Goal: Task Accomplishment & Management: Complete application form

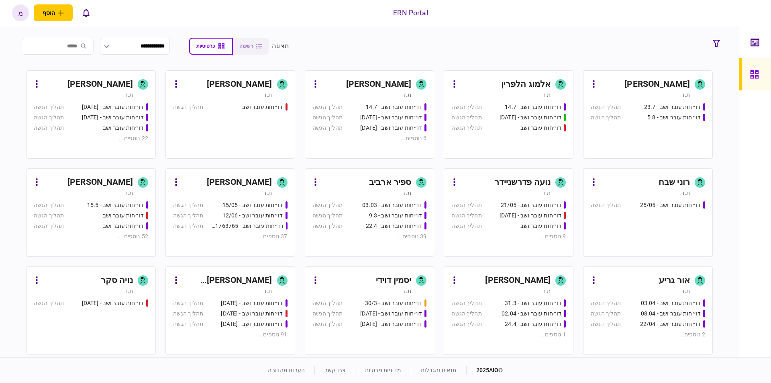
click at [667, 92] on div "ת.ז" at bounding box center [640, 95] width 99 height 8
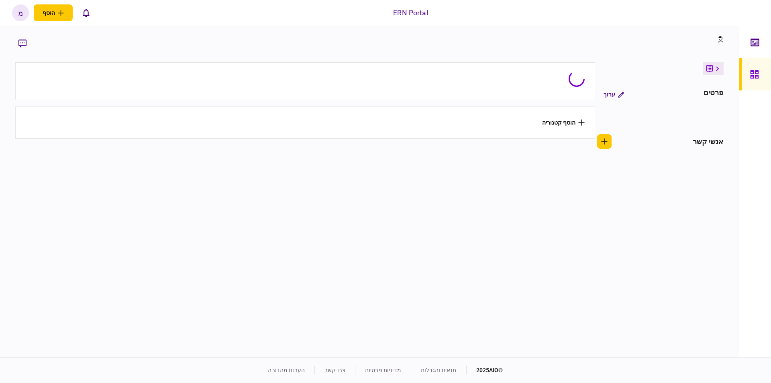
click at [667, 92] on div "[DEMOGRAPHIC_DATA]" at bounding box center [660, 94] width 127 height 14
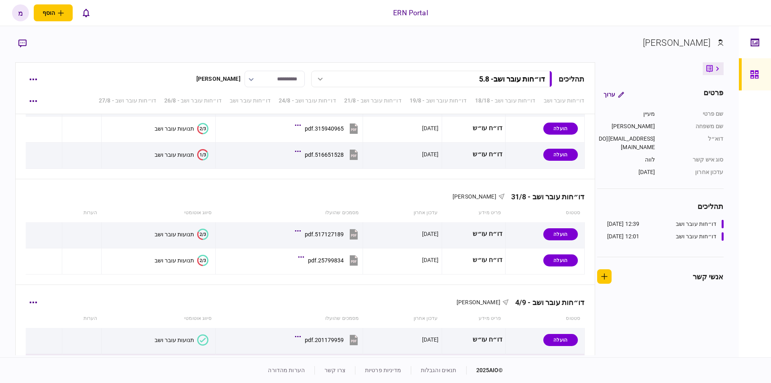
scroll to position [956, 0]
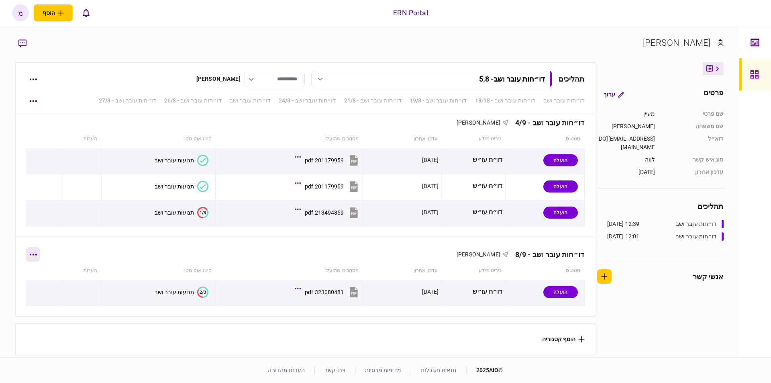
click at [37, 253] on icon "button" at bounding box center [33, 254] width 8 height 2
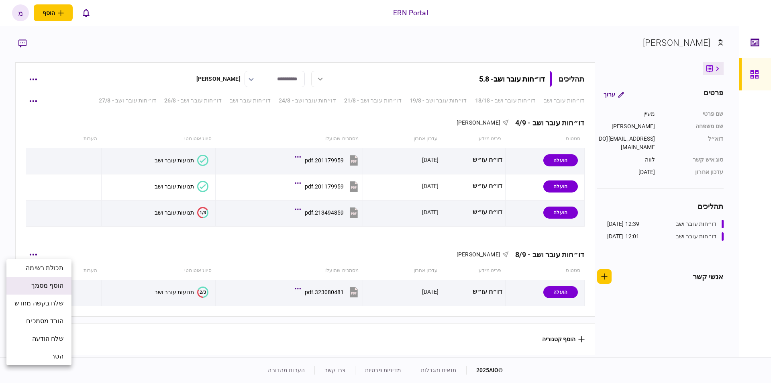
click at [51, 281] on span "הוסף מסמך" at bounding box center [47, 286] width 32 height 10
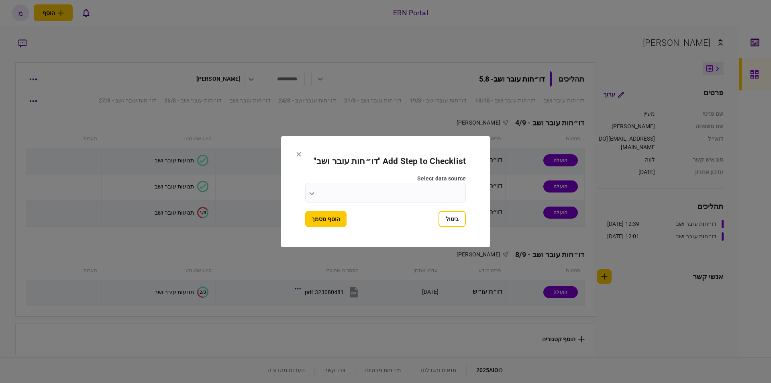
click at [346, 189] on input "select data source" at bounding box center [385, 193] width 161 height 20
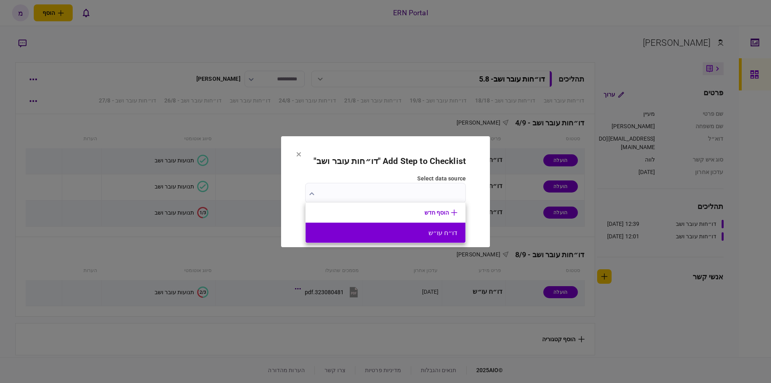
click at [384, 233] on button "דו״ח עו״ש" at bounding box center [386, 233] width 144 height 8
type input "*********"
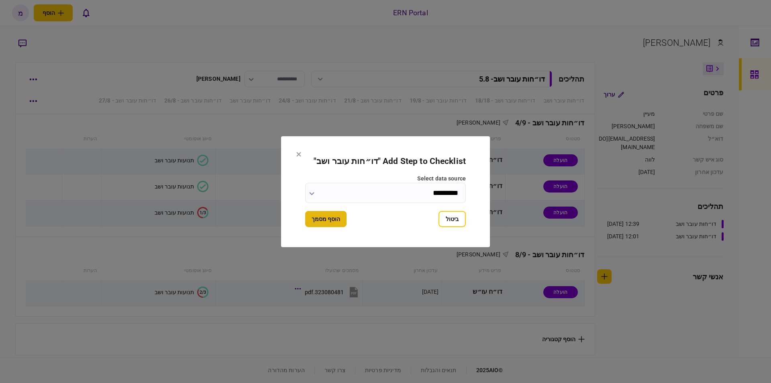
click at [339, 220] on button "הוסף מסמך" at bounding box center [325, 219] width 41 height 16
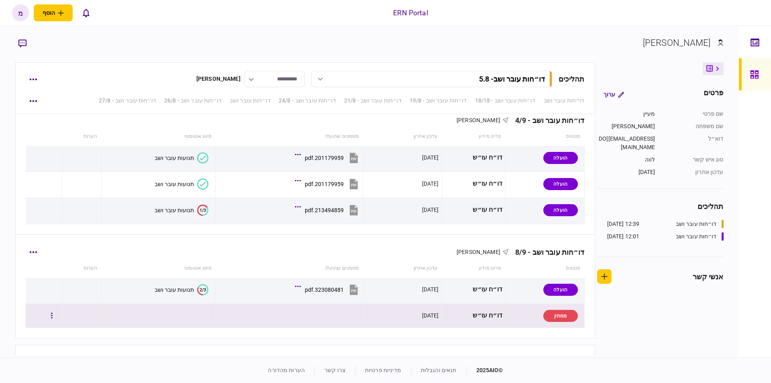
scroll to position [980, 0]
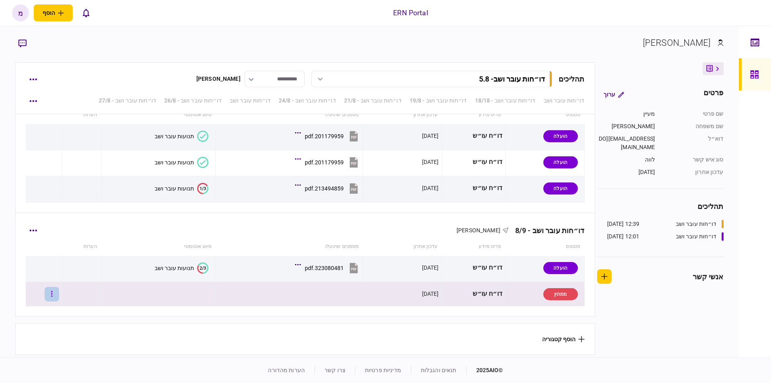
click at [56, 291] on button "button" at bounding box center [52, 294] width 14 height 14
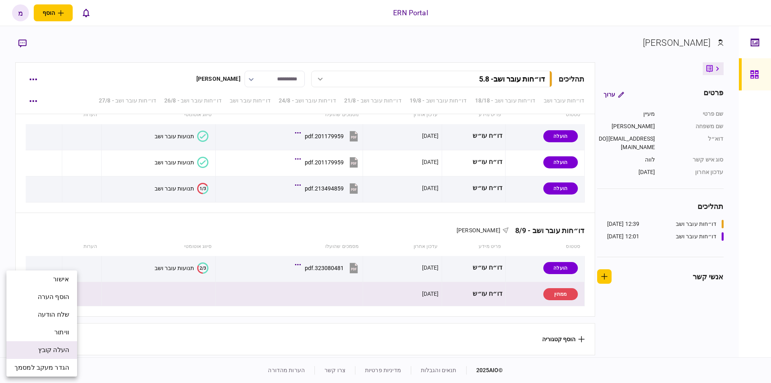
click at [55, 349] on span "העלה קובץ" at bounding box center [53, 350] width 31 height 10
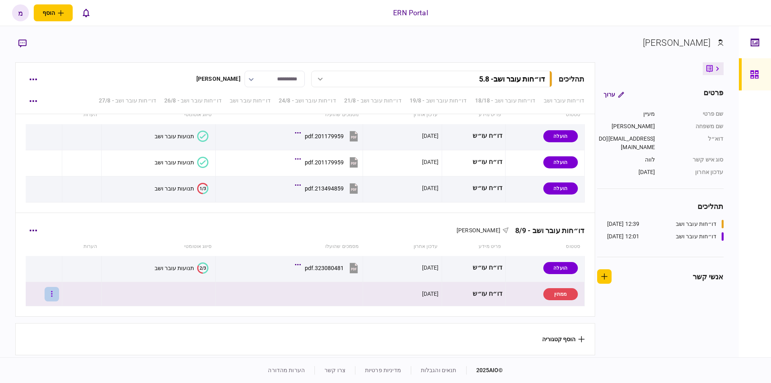
click at [54, 293] on button "button" at bounding box center [52, 294] width 14 height 14
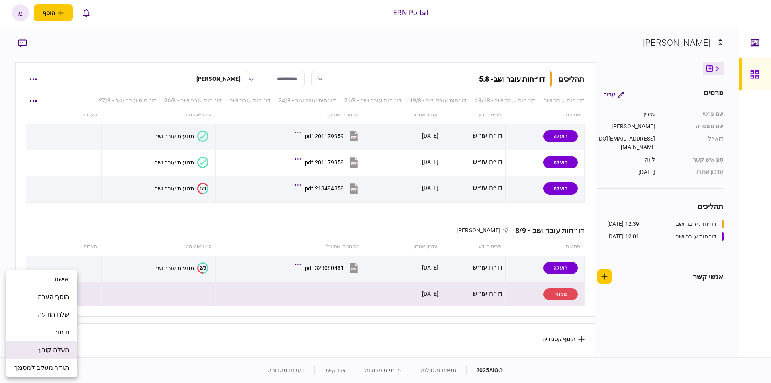
click at [48, 348] on span "העלה קובץ" at bounding box center [53, 350] width 31 height 10
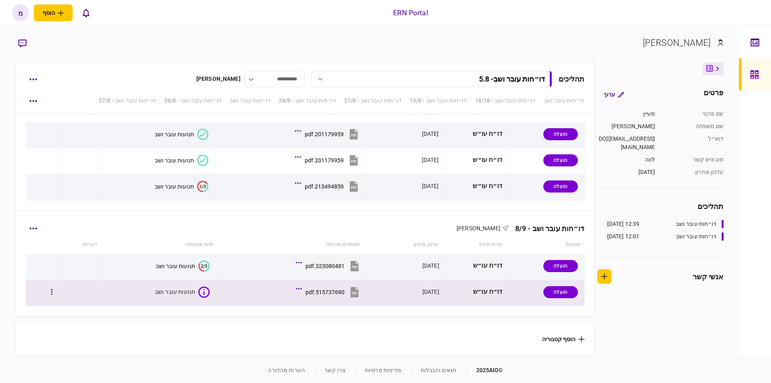
scroll to position [982, 0]
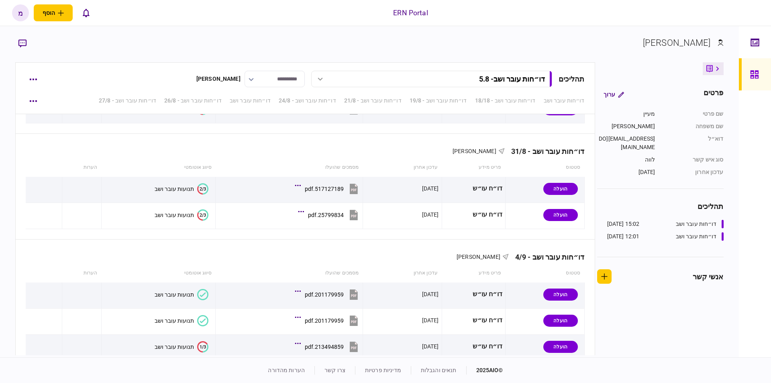
scroll to position [982, 0]
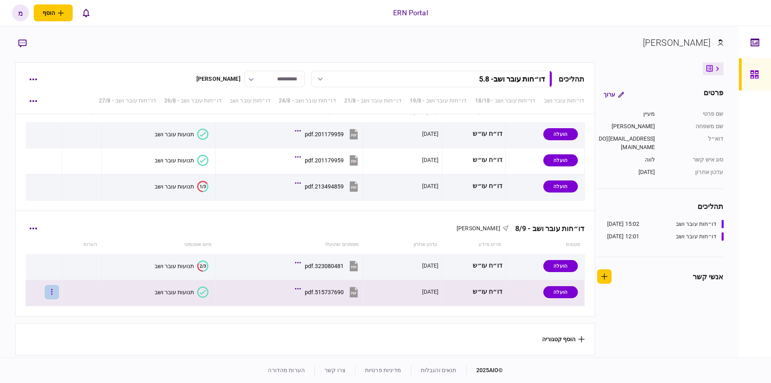
click at [59, 288] on button "button" at bounding box center [52, 292] width 14 height 14
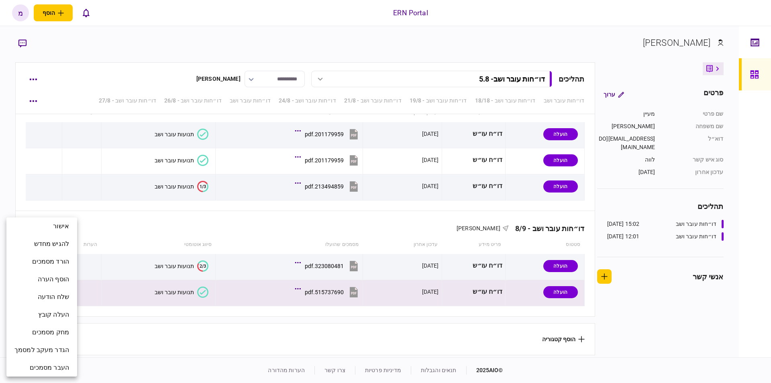
click at [167, 268] on div at bounding box center [385, 191] width 771 height 383
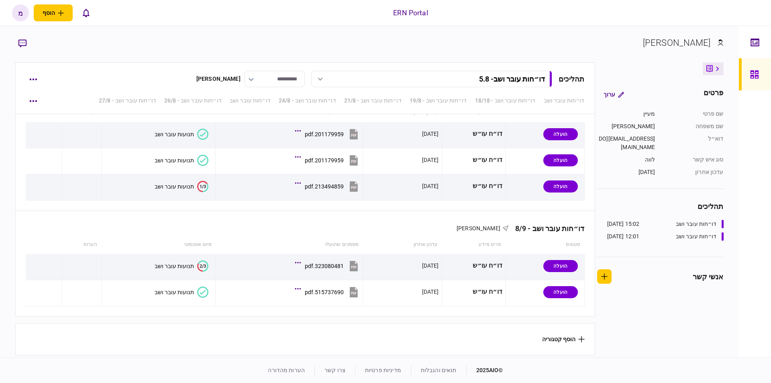
click at [178, 290] on div "תנועות עובר ושב" at bounding box center [174, 292] width 39 height 6
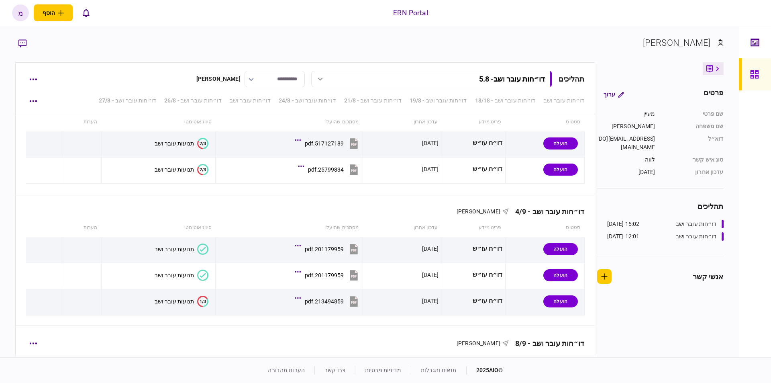
scroll to position [982, 0]
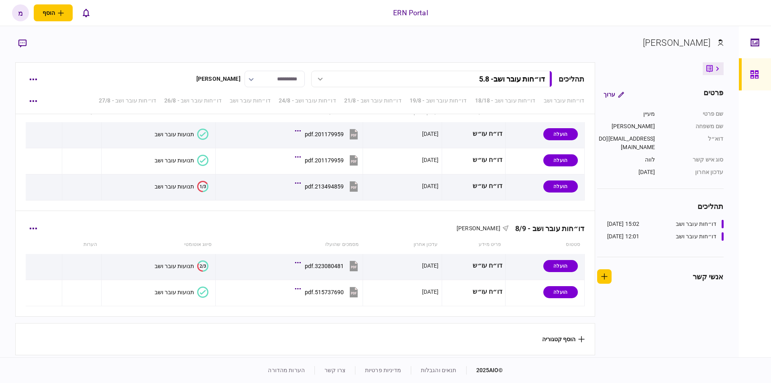
click at [202, 286] on icon at bounding box center [202, 291] width 11 height 11
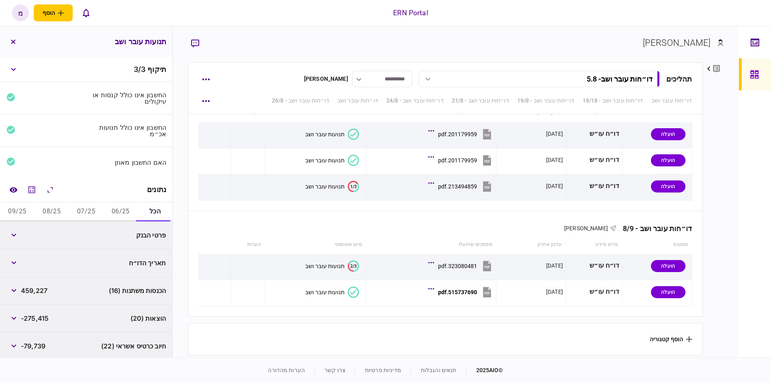
click at [121, 208] on button "06/25" at bounding box center [120, 211] width 35 height 19
click at [30, 186] on icon "מחשבון" at bounding box center [32, 189] width 7 height 7
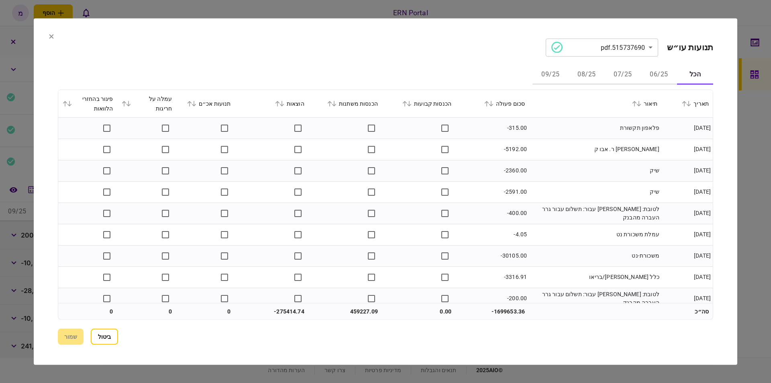
click at [659, 76] on button "06/25" at bounding box center [659, 74] width 36 height 19
click at [555, 137] on td "פלאפון תקשורת" at bounding box center [595, 127] width 133 height 21
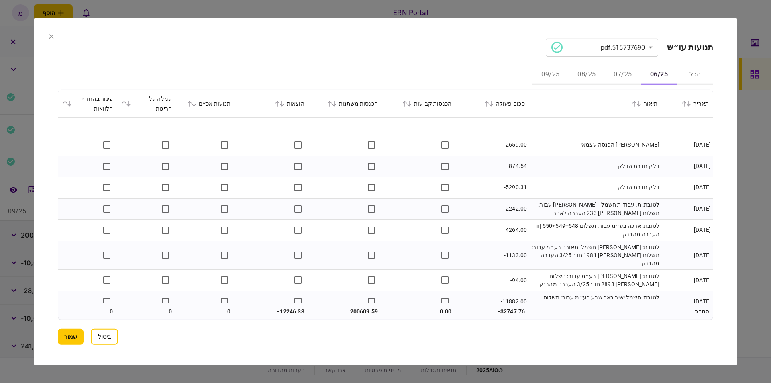
scroll to position [752, 0]
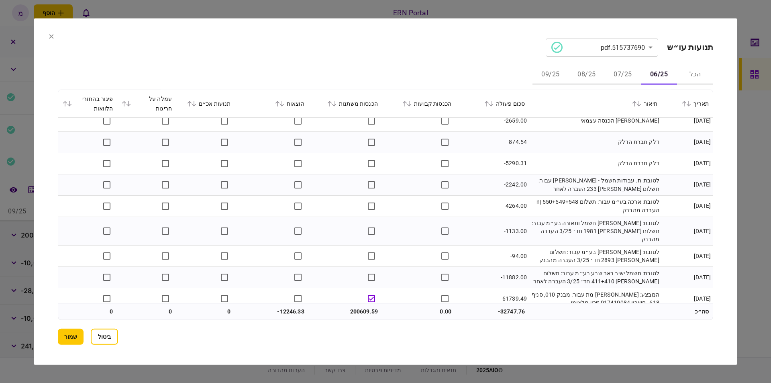
click at [354, 312] on td "200609.59" at bounding box center [344, 311] width 73 height 16
copy td "200609.59"
click at [284, 310] on td "-12246.33" at bounding box center [271, 311] width 73 height 16
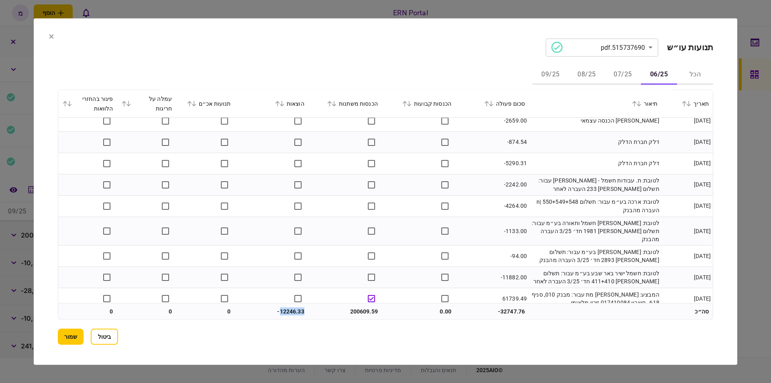
copy td "12246.33"
click at [621, 70] on button "07/25" at bounding box center [623, 74] width 36 height 19
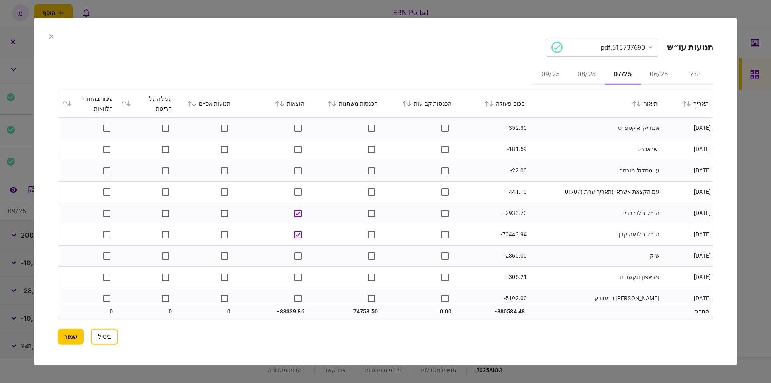
click at [555, 135] on td "אמריקן אקספרס" at bounding box center [595, 127] width 133 height 21
click at [664, 76] on button "06/25" at bounding box center [659, 74] width 36 height 19
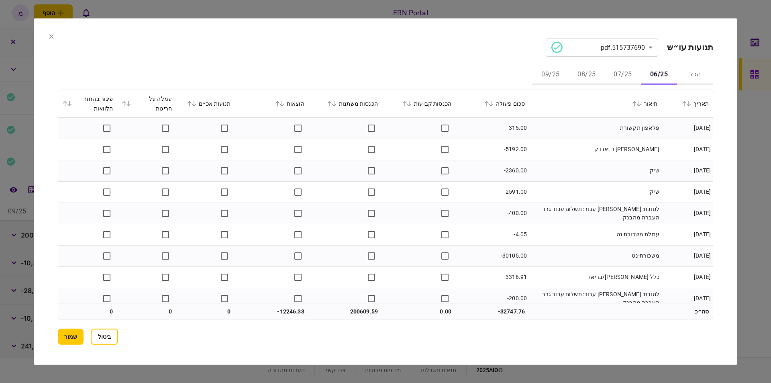
click at [617, 77] on button "07/25" at bounding box center [623, 74] width 36 height 19
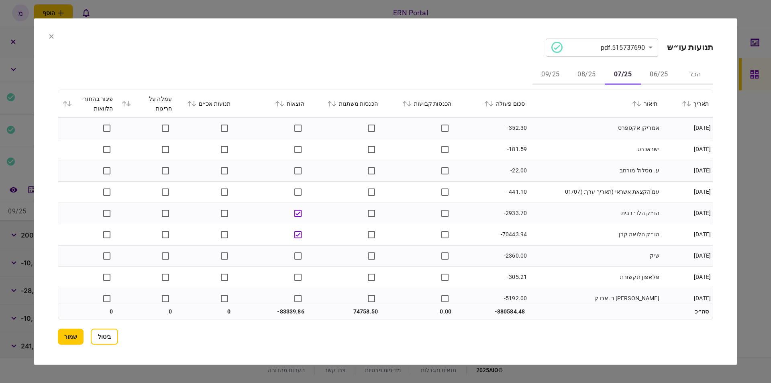
click at [549, 146] on td "ישראכרט" at bounding box center [595, 149] width 133 height 21
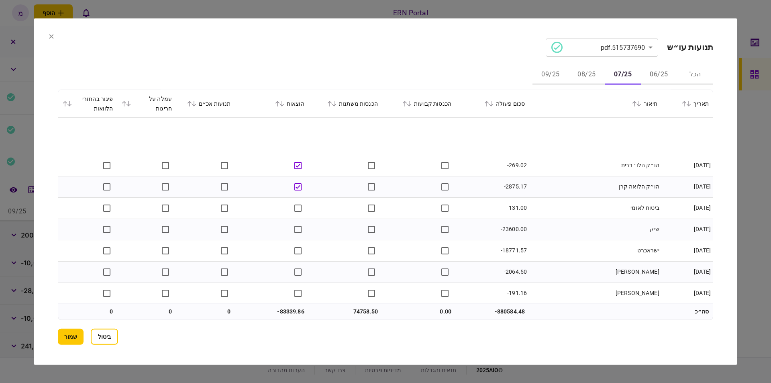
scroll to position [455, 0]
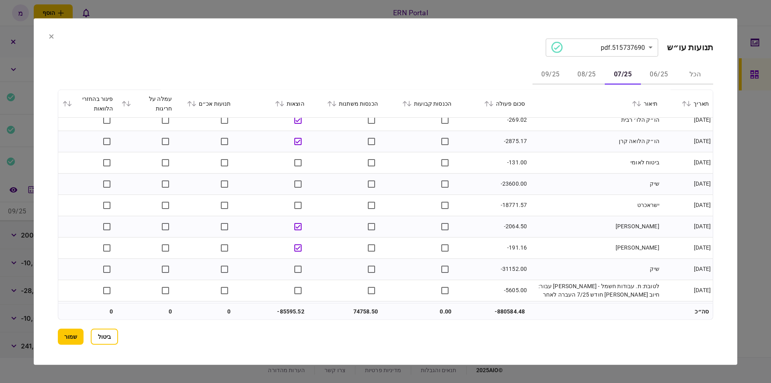
click at [482, 224] on td "-2064.50" at bounding box center [491, 226] width 73 height 21
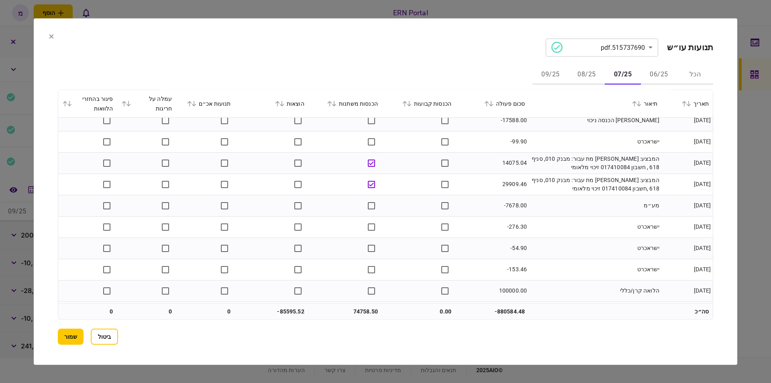
scroll to position [819, 0]
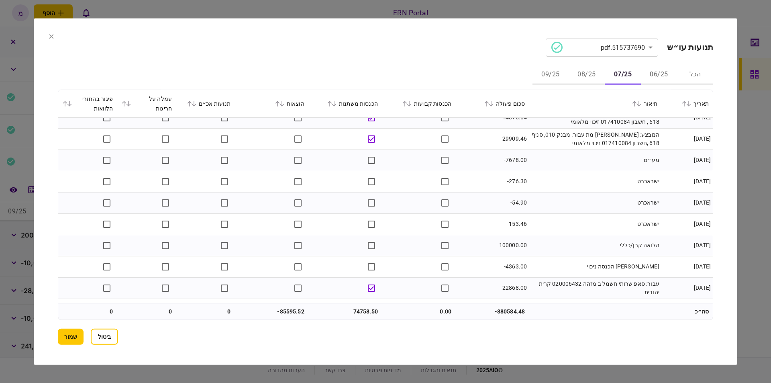
click at [510, 247] on td "100000.00" at bounding box center [491, 245] width 73 height 21
copy td "100000.00"
click at [493, 222] on td "-153.46" at bounding box center [491, 223] width 73 height 21
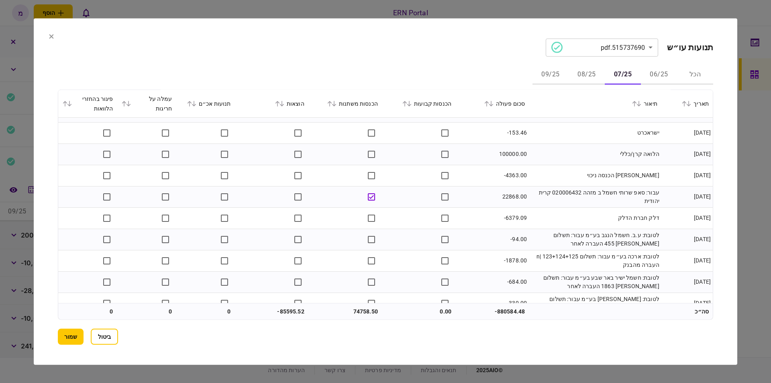
scroll to position [944, 0]
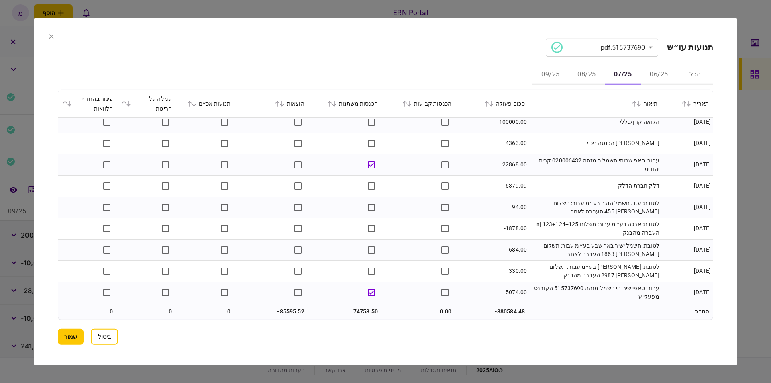
click at [358, 307] on td "74758.50" at bounding box center [344, 311] width 73 height 16
copy td "74758.50"
click at [287, 310] on td "-85595.52" at bounding box center [271, 311] width 73 height 16
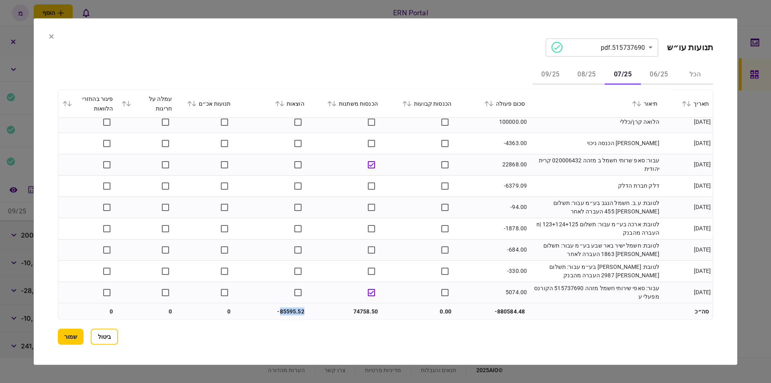
copy td "85595.52"
click at [584, 69] on button "08/25" at bounding box center [587, 74] width 36 height 19
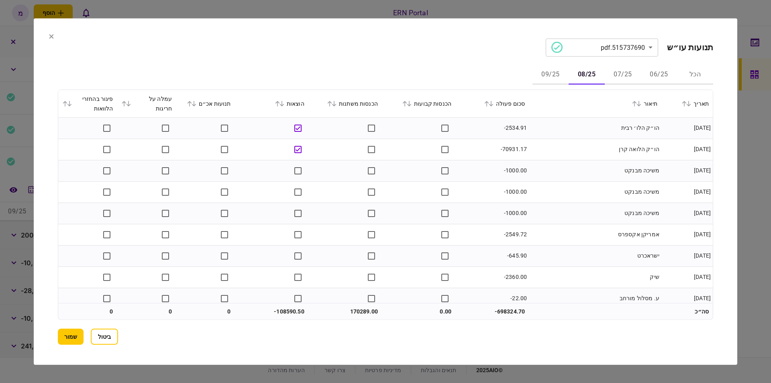
click at [499, 131] on td "-2534.91" at bounding box center [491, 127] width 73 height 21
click at [623, 71] on button "07/25" at bounding box center [623, 74] width 36 height 19
click at [596, 70] on button "08/25" at bounding box center [587, 74] width 36 height 19
click at [529, 134] on td "-2534.91" at bounding box center [491, 127] width 73 height 21
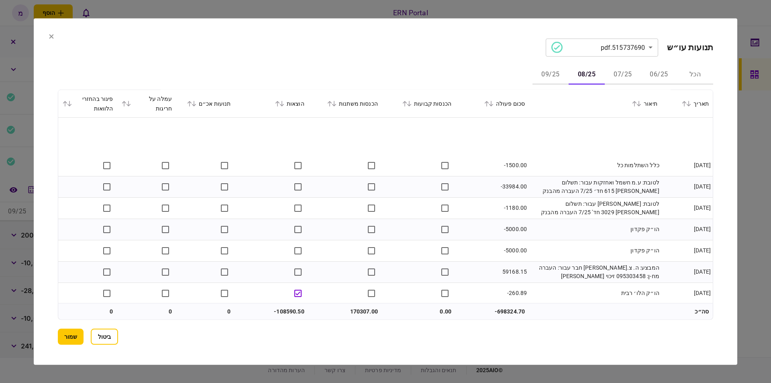
scroll to position [455, 0]
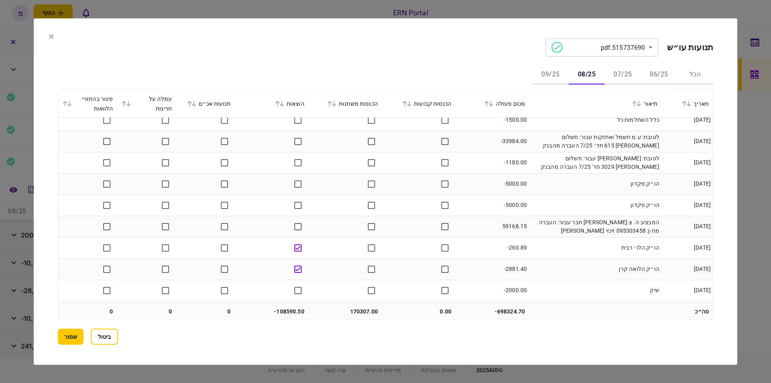
click at [362, 227] on td at bounding box center [344, 226] width 73 height 21
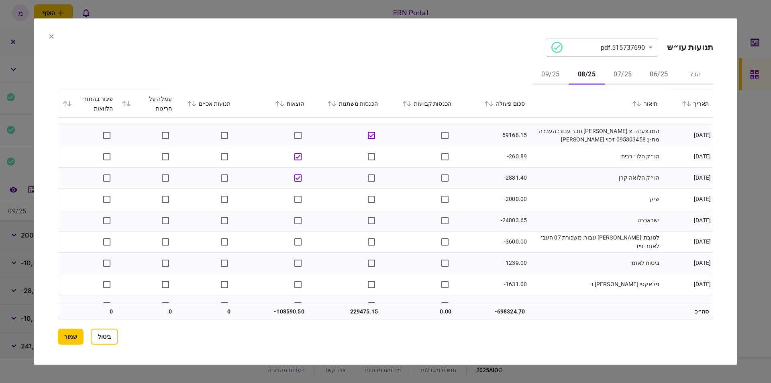
scroll to position [592, 0]
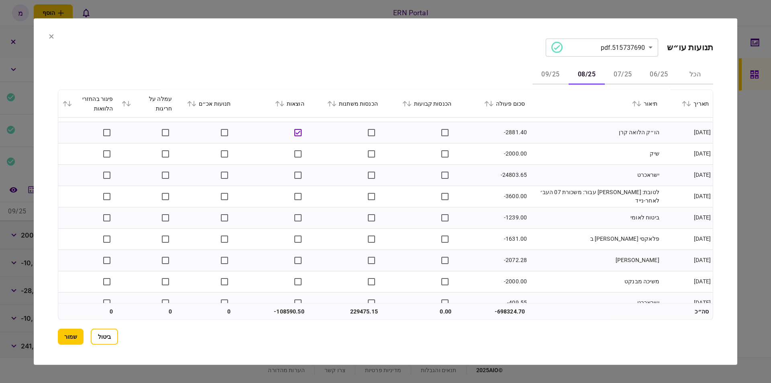
click at [651, 238] on td "פלאקסי ישראל ב" at bounding box center [595, 238] width 133 height 21
drag, startPoint x: 651, startPoint y: 238, endPoint x: 643, endPoint y: 241, distance: 8.0
copy td "פלאקסי"
click at [588, 244] on td "פלאקסי ישראל ב" at bounding box center [595, 238] width 133 height 21
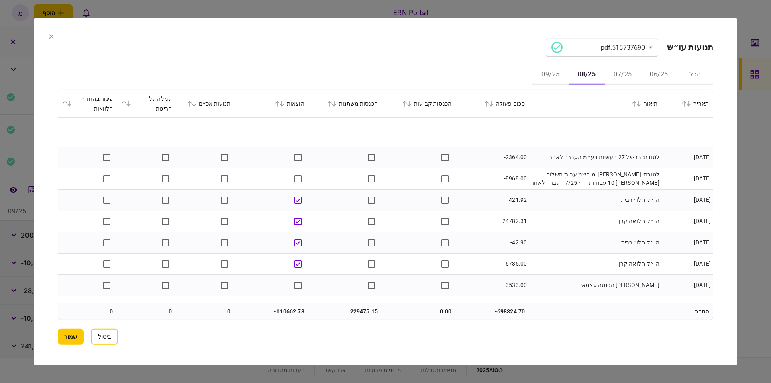
scroll to position [910, 0]
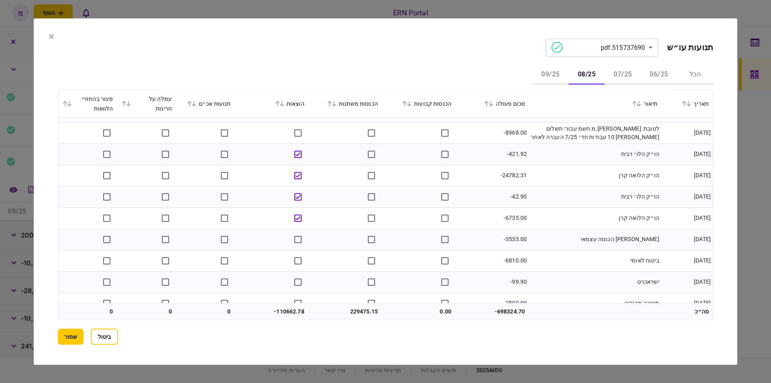
click at [508, 174] on td "-24782.31" at bounding box center [491, 175] width 73 height 21
copy td "24782.31"
click at [470, 204] on td "-42.90" at bounding box center [491, 196] width 73 height 21
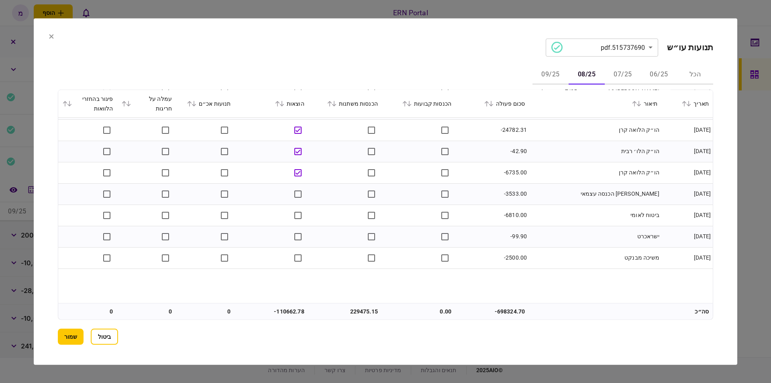
scroll to position [916, 0]
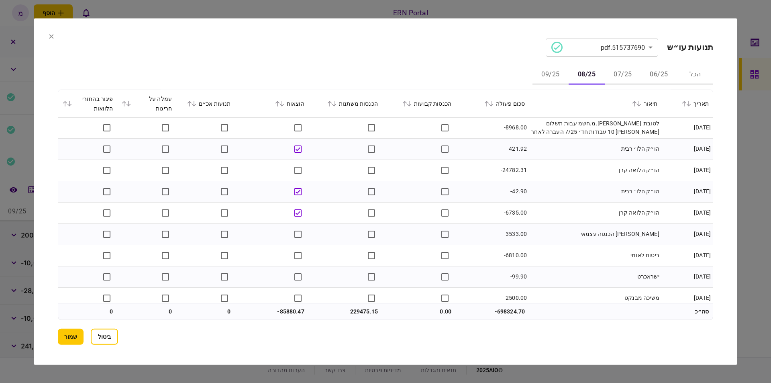
click at [561, 169] on td "הו״ק הלואה קרן" at bounding box center [595, 169] width 133 height 21
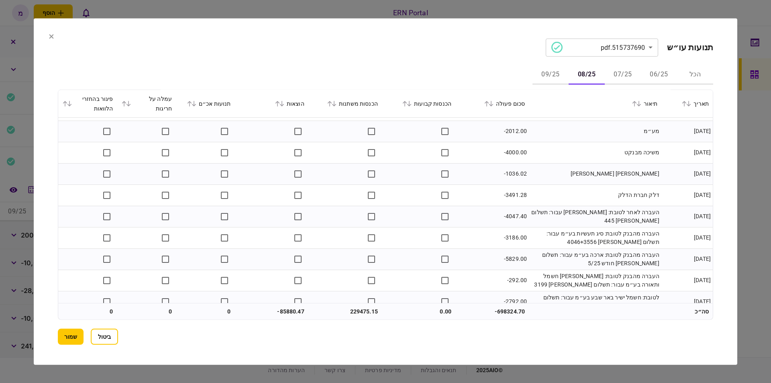
scroll to position [1220, 0]
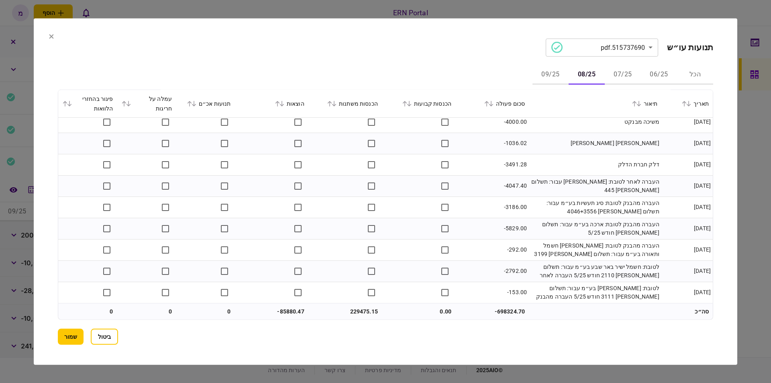
click at [353, 310] on td "229475.15" at bounding box center [344, 311] width 73 height 16
drag, startPoint x: 353, startPoint y: 310, endPoint x: 347, endPoint y: 308, distance: 6.9
click at [336, 307] on td "229475.15" at bounding box center [344, 311] width 73 height 16
click at [360, 308] on td "229475.15" at bounding box center [344, 311] width 73 height 16
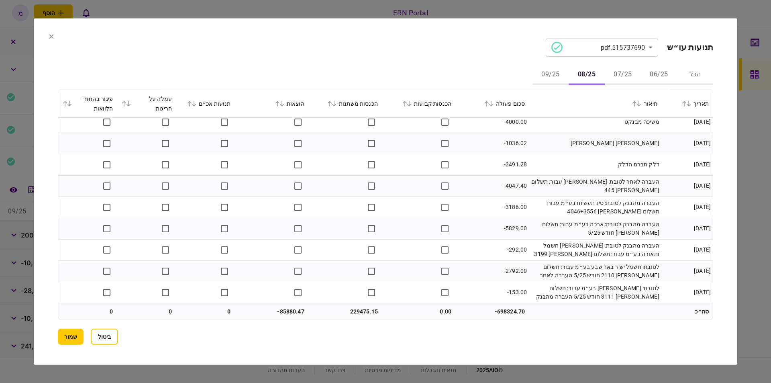
click at [360, 308] on td "229475.15" at bounding box center [344, 311] width 73 height 16
copy td "229475.15"
click at [397, 314] on td "0.00" at bounding box center [418, 311] width 73 height 16
click at [284, 305] on td "-85880.47" at bounding box center [271, 311] width 73 height 16
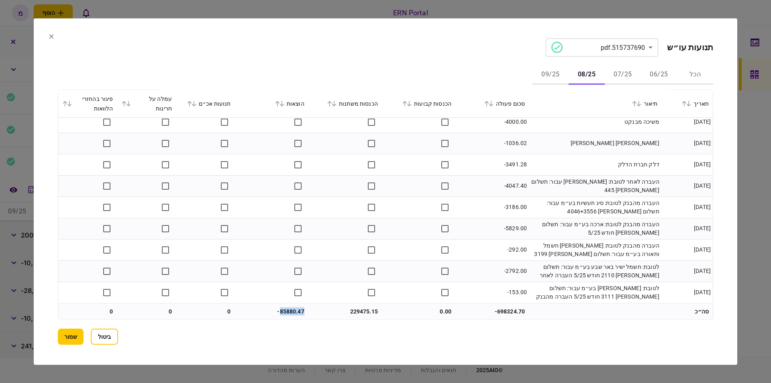
copy td "85880.47"
click at [549, 74] on button "09/25" at bounding box center [551, 74] width 36 height 19
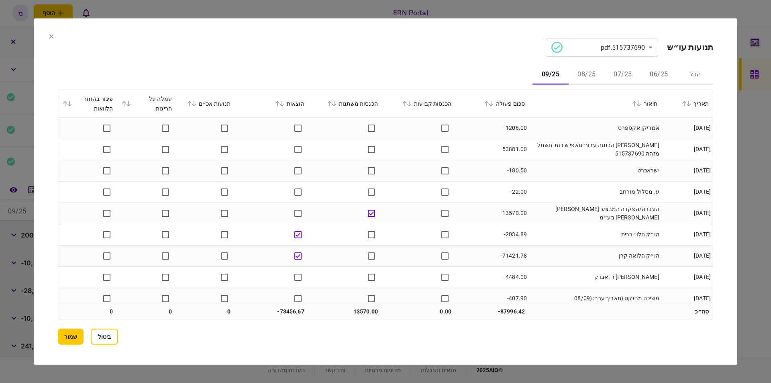
click at [477, 128] on td "-1206.00" at bounding box center [491, 127] width 73 height 21
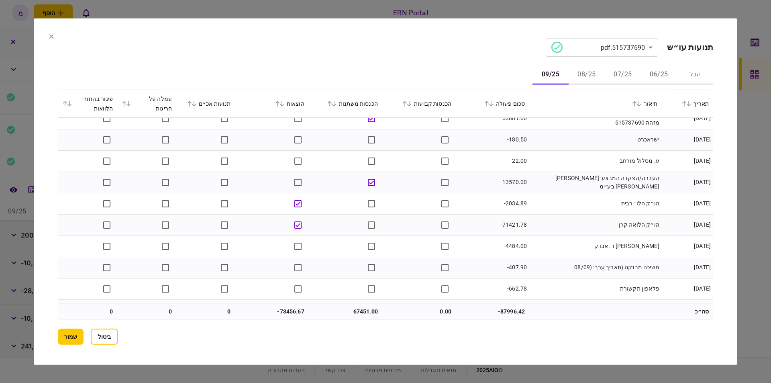
scroll to position [71, 0]
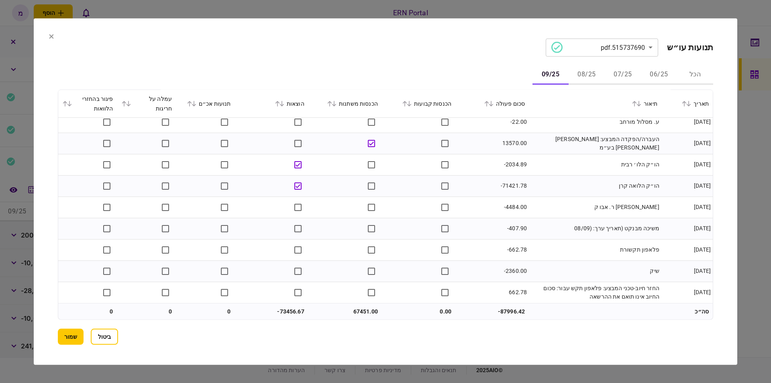
click at [361, 310] on td "67451.00" at bounding box center [344, 311] width 73 height 16
copy td "67451.00"
click at [508, 185] on td "-71421.78" at bounding box center [491, 185] width 73 height 21
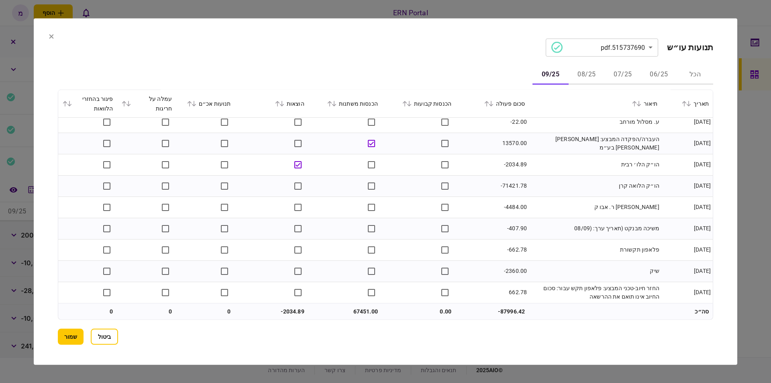
click at [491, 241] on td "-662.78" at bounding box center [491, 249] width 73 height 21
click at [289, 307] on td "-2034.89" at bounding box center [271, 311] width 73 height 16
click at [63, 331] on button "שמור" at bounding box center [71, 337] width 26 height 16
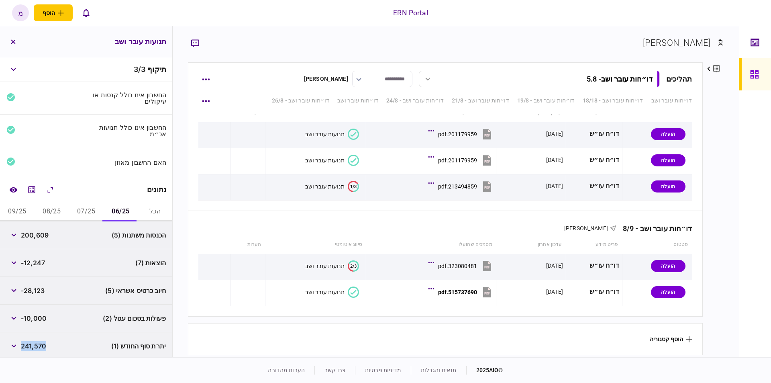
drag, startPoint x: 49, startPoint y: 341, endPoint x: 22, endPoint y: 343, distance: 26.2
click at [22, 343] on div "יתרת סוף החודש (1) 241,570" at bounding box center [86, 346] width 172 height 28
click at [83, 205] on button "07/25" at bounding box center [86, 211] width 35 height 19
click at [43, 341] on span "94,806" at bounding box center [32, 346] width 23 height 10
click at [44, 341] on span "94,806" at bounding box center [32, 346] width 23 height 10
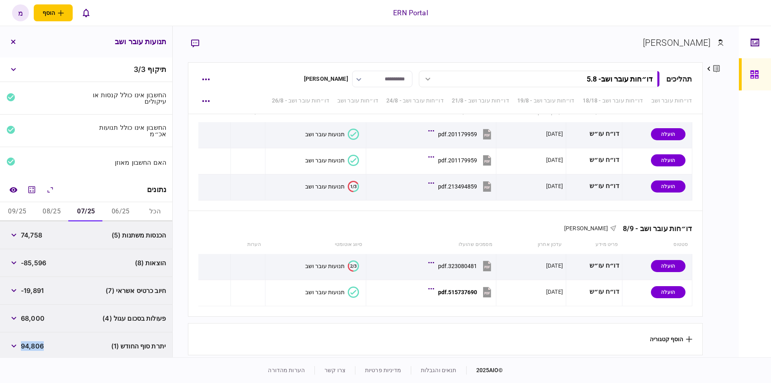
drag, startPoint x: 48, startPoint y: 342, endPoint x: 23, endPoint y: 343, distance: 24.5
click at [23, 343] on div "יתרת סוף החודש (1) 94,806" at bounding box center [86, 346] width 172 height 28
drag, startPoint x: 18, startPoint y: 342, endPoint x: 22, endPoint y: 344, distance: 4.9
drag, startPoint x: 22, startPoint y: 344, endPoint x: 27, endPoint y: 341, distance: 4.7
click at [51, 211] on button "08/25" at bounding box center [52, 211] width 35 height 19
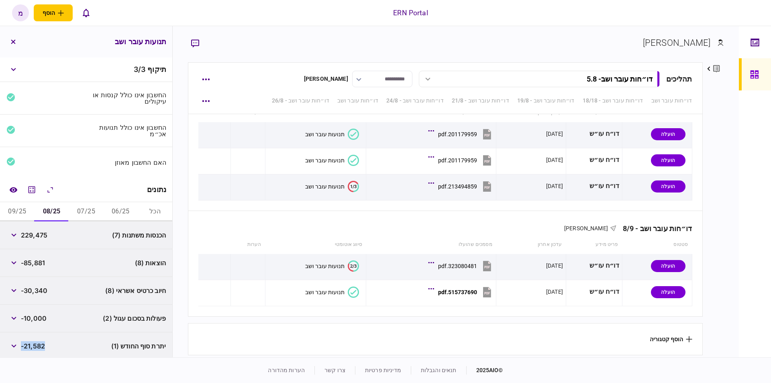
drag, startPoint x: 53, startPoint y: 344, endPoint x: 23, endPoint y: 339, distance: 30.4
click at [23, 339] on div "יתרת סוף החודש (1) -21,582" at bounding box center [86, 346] width 172 height 28
click at [16, 208] on button "09/25" at bounding box center [17, 211] width 35 height 19
drag, startPoint x: 49, startPoint y: 347, endPoint x: 24, endPoint y: 348, distance: 24.9
click at [24, 348] on div "יתרת סוף החודש (1) -36,248" at bounding box center [86, 346] width 172 height 28
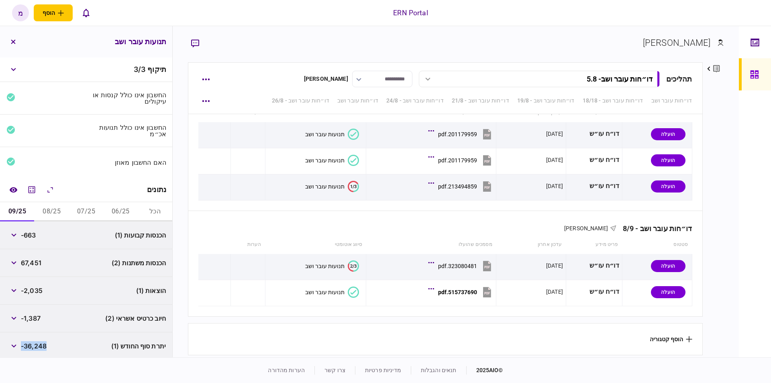
drag, startPoint x: 22, startPoint y: 346, endPoint x: 40, endPoint y: 349, distance: 17.5
click at [40, 349] on span "-36,248" at bounding box center [34, 346] width 26 height 10
click at [40, 346] on span "-36,248" at bounding box center [34, 346] width 26 height 10
drag, startPoint x: 49, startPoint y: 343, endPoint x: 24, endPoint y: 341, distance: 25.4
click at [24, 341] on div "יתרת סוף החודש (1) -36,248" at bounding box center [86, 346] width 172 height 28
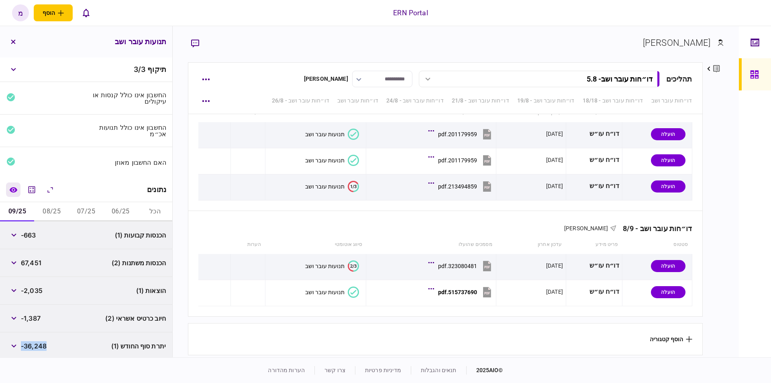
drag, startPoint x: 12, startPoint y: 187, endPoint x: 15, endPoint y: 191, distance: 4.7
click at [12, 187] on icon "השוואה למסמך" at bounding box center [13, 189] width 8 height 5
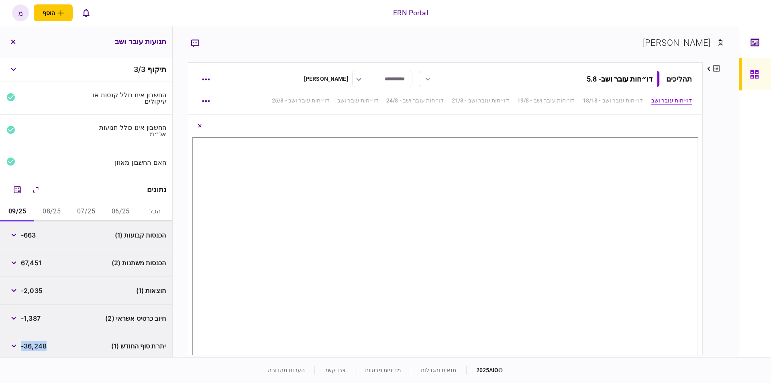
scroll to position [45, 0]
click at [378, 35] on div "**********" at bounding box center [456, 191] width 566 height 331
